Goal: Obtain resource: Download file/media

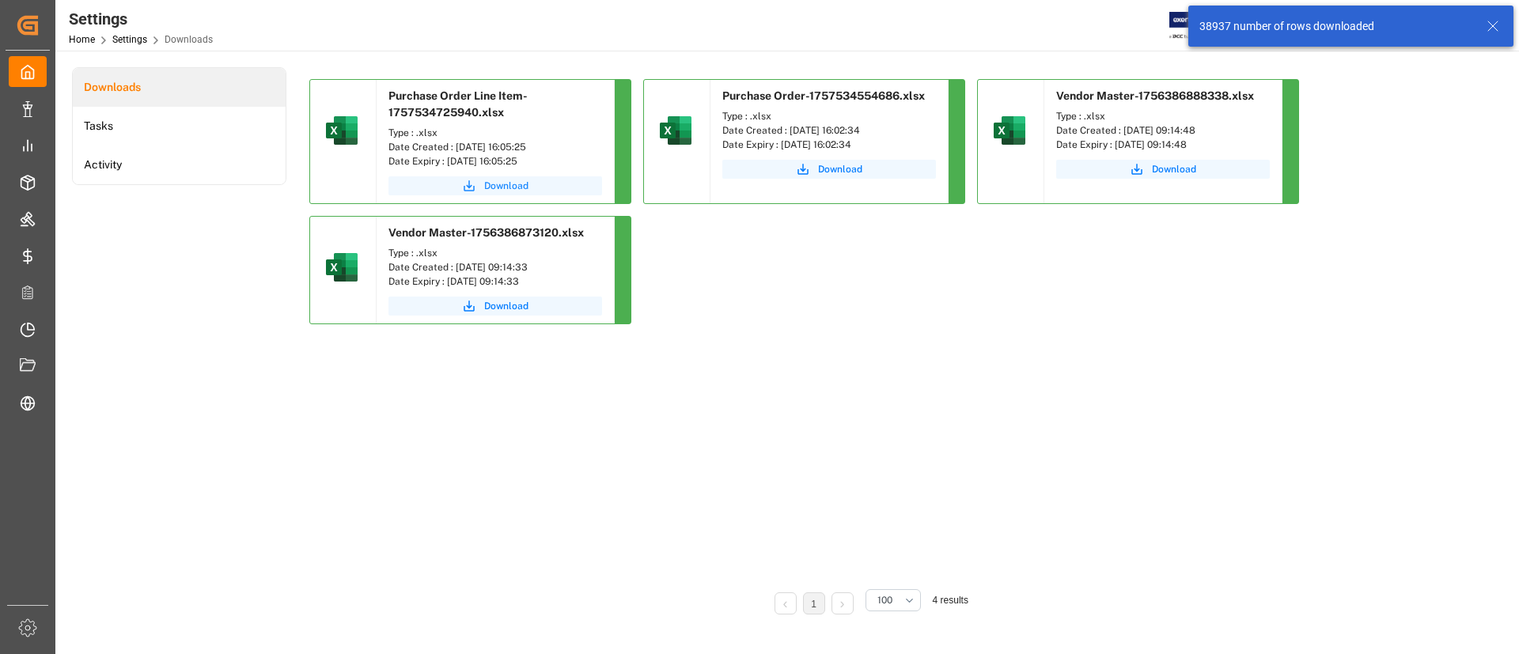
click at [512, 183] on span "Download" at bounding box center [506, 186] width 44 height 14
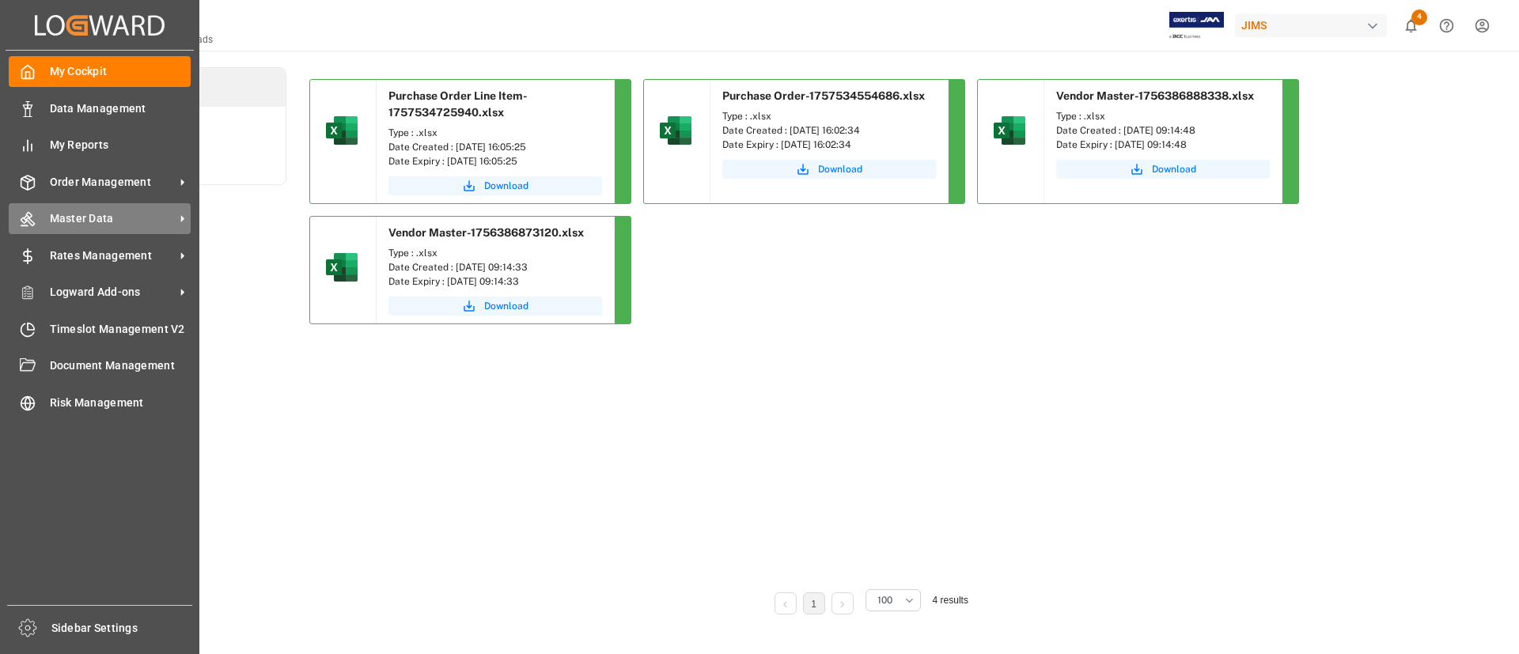
click at [92, 207] on div "Master Data Master Data" at bounding box center [100, 218] width 182 height 31
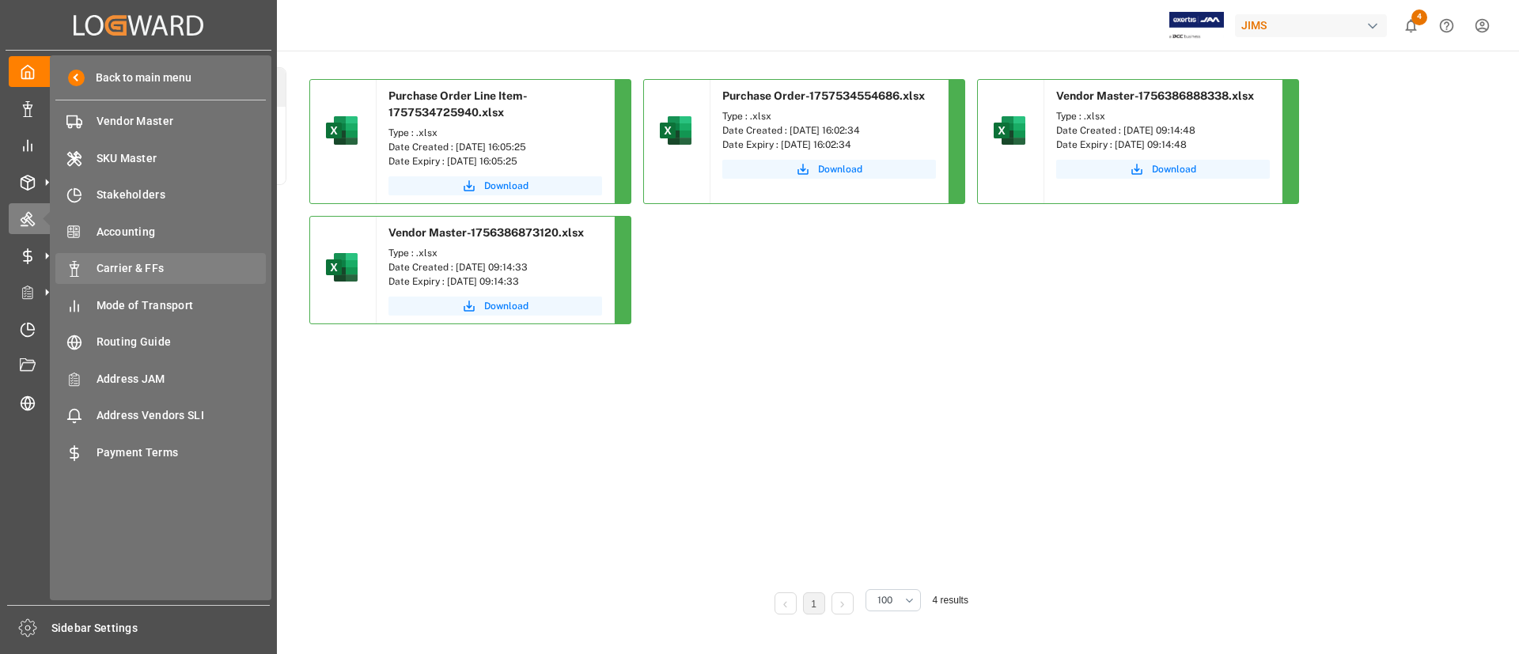
click at [125, 260] on span "Carrier & FFs" at bounding box center [182, 268] width 170 height 17
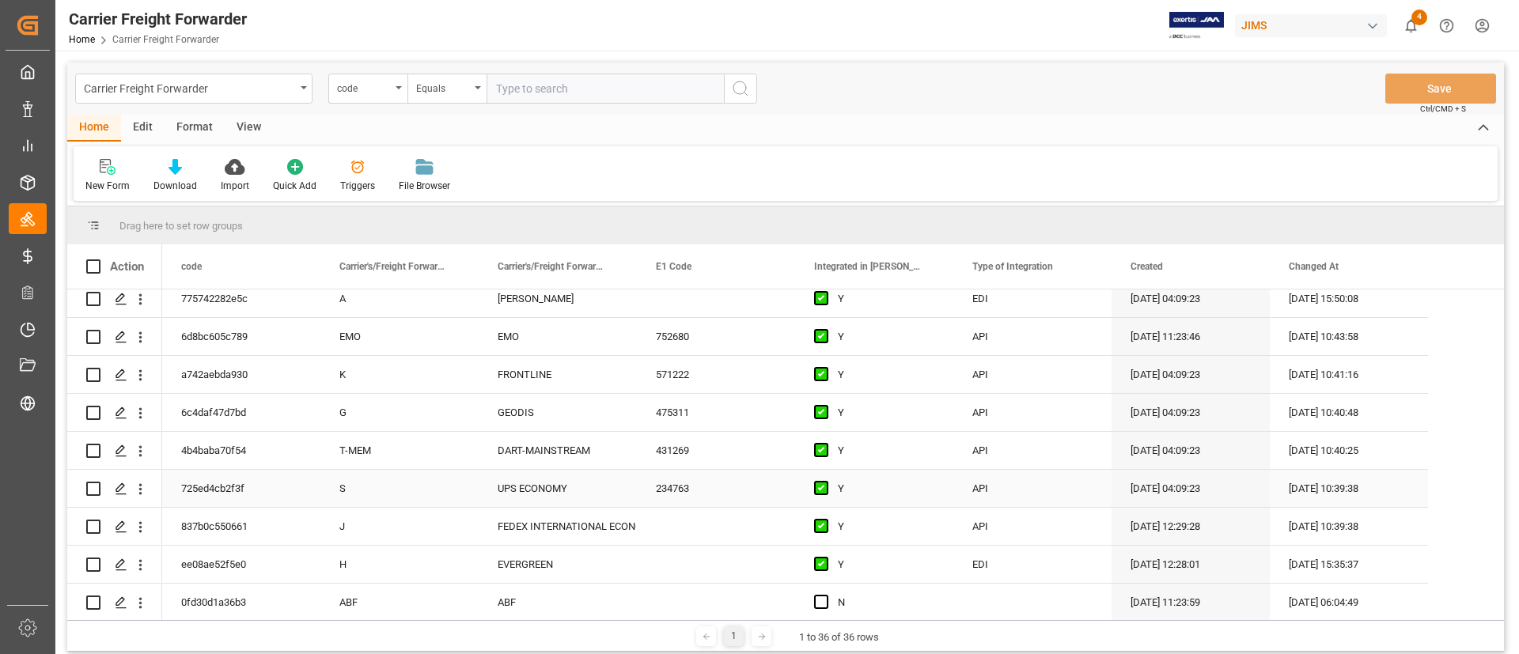
scroll to position [356, 0]
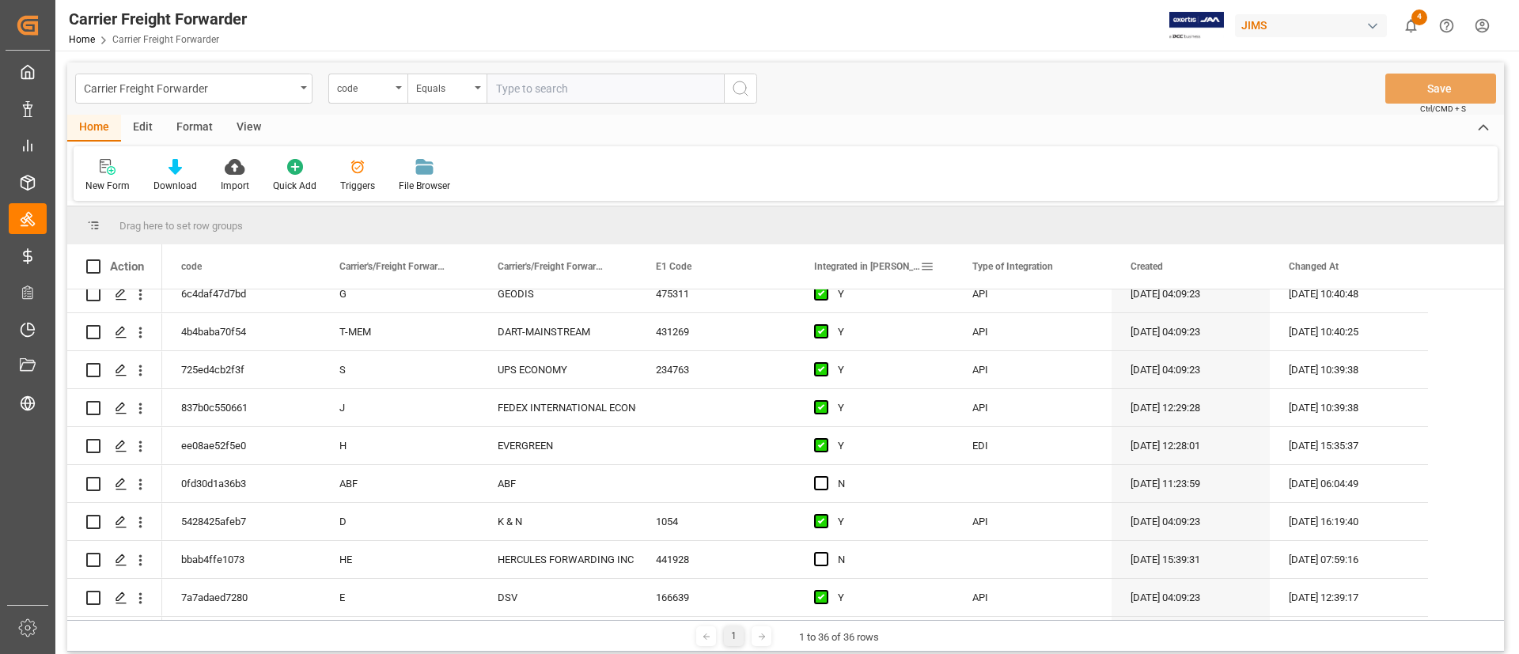
click at [865, 260] on div "Integrated in [PERSON_NAME]" at bounding box center [867, 267] width 106 height 44
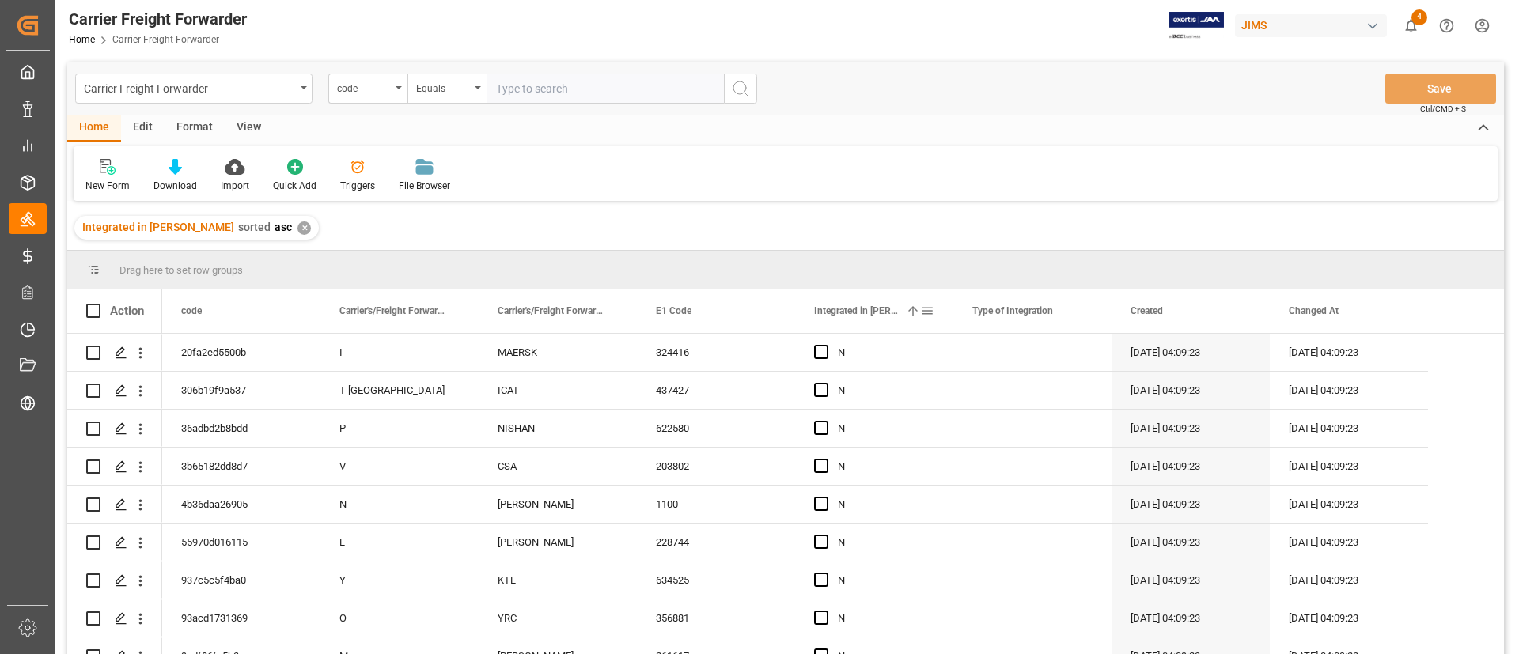
click at [906, 313] on span at bounding box center [913, 311] width 14 height 14
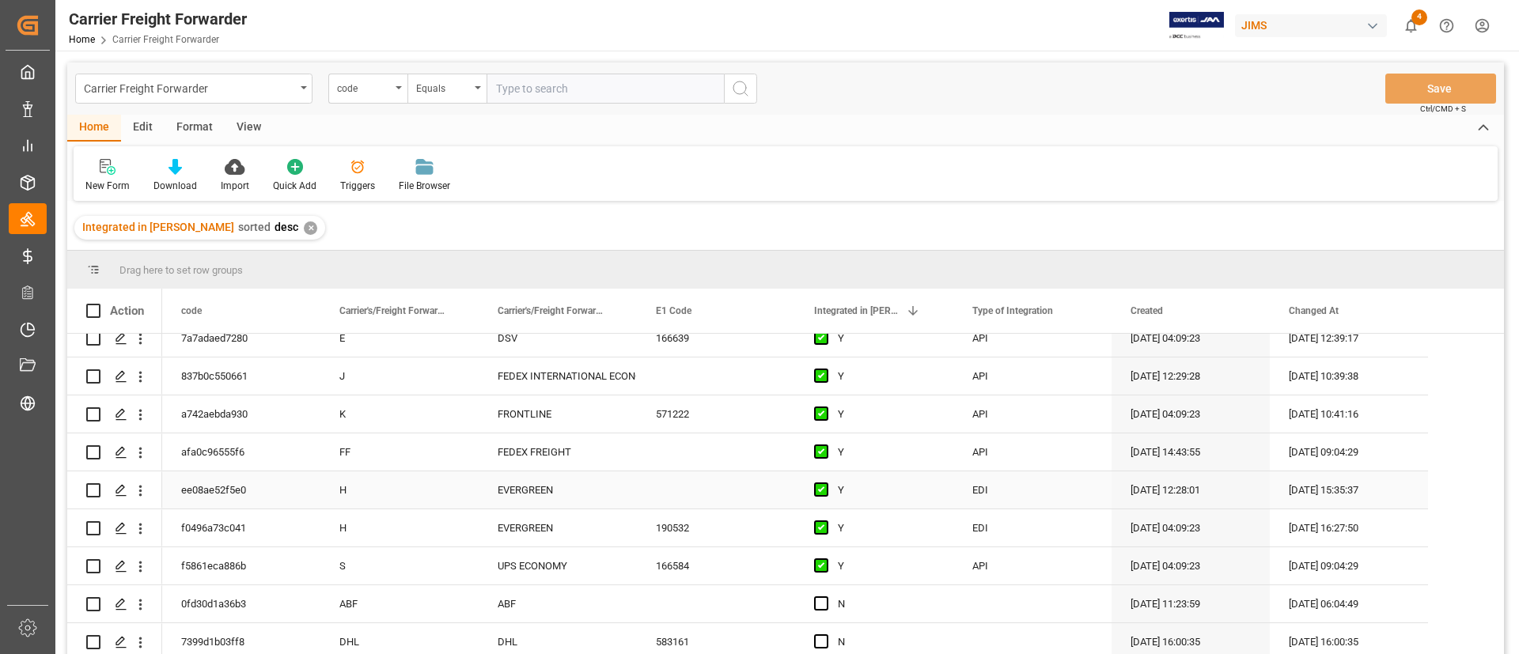
scroll to position [237, 0]
